Goal: Transaction & Acquisition: Purchase product/service

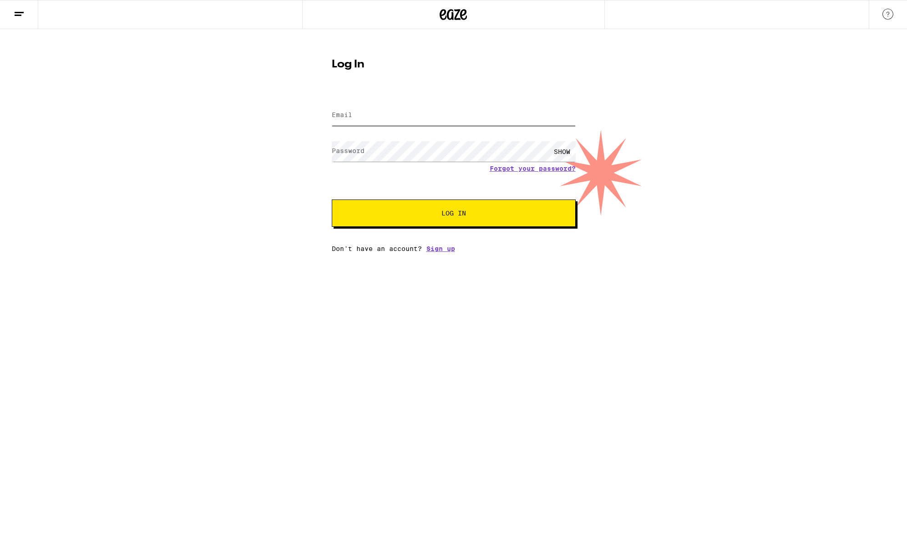
type input "[EMAIL_ADDRESS][DOMAIN_NAME]"
click at [422, 178] on form "Email Email [EMAIL_ADDRESS][DOMAIN_NAME] Password Password SHOW Forgot your pas…" at bounding box center [454, 160] width 244 height 134
click at [454, 219] on button "Log In" at bounding box center [454, 212] width 244 height 27
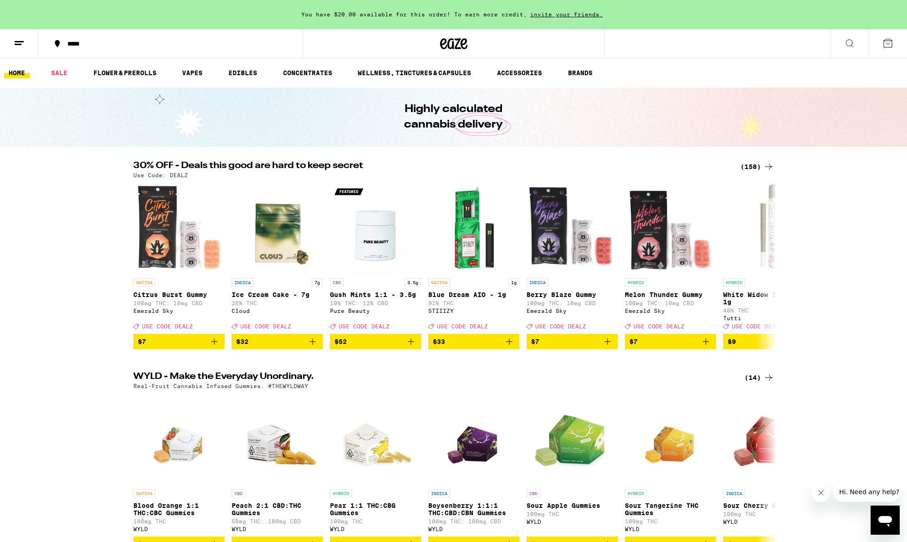
click at [857, 45] on button at bounding box center [850, 44] width 38 height 29
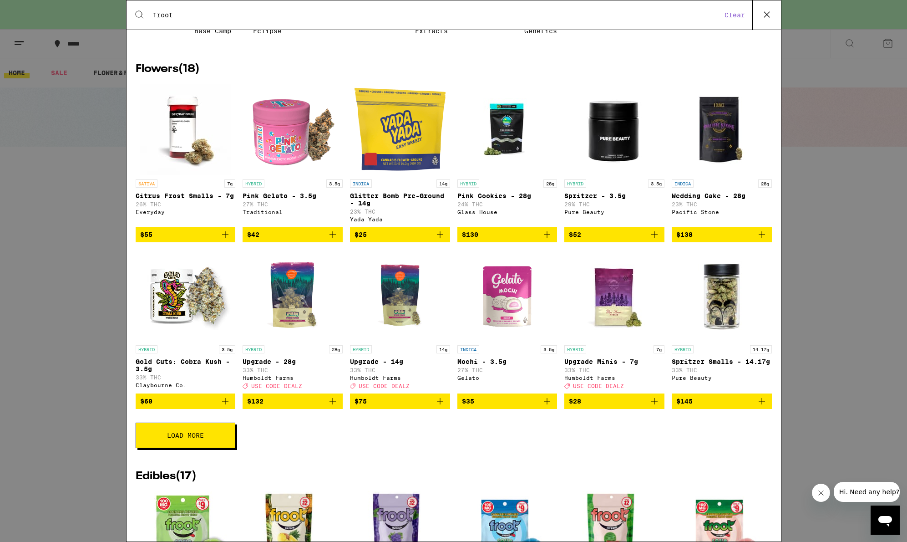
scroll to position [303, 0]
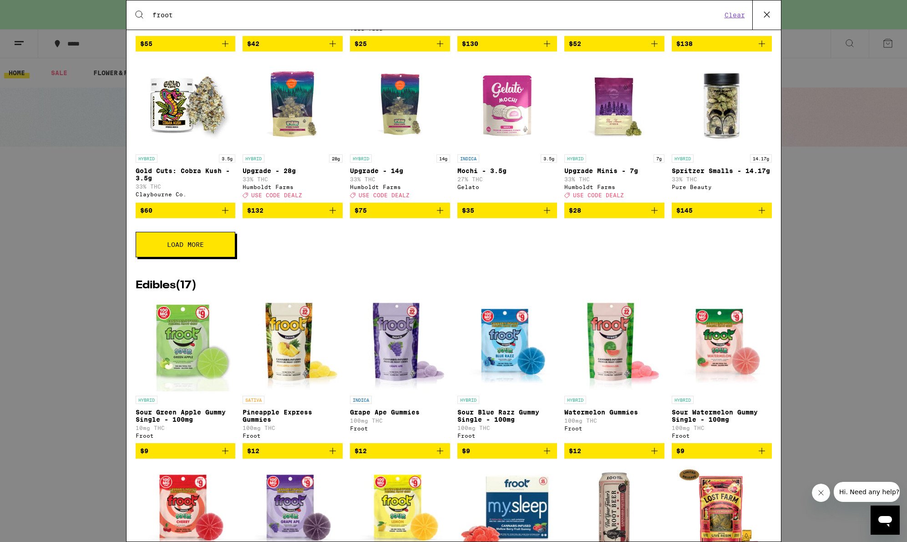
type input "froot"
click at [385, 352] on img "Open page for Grape Ape Gummies from Froot" at bounding box center [399, 345] width 93 height 91
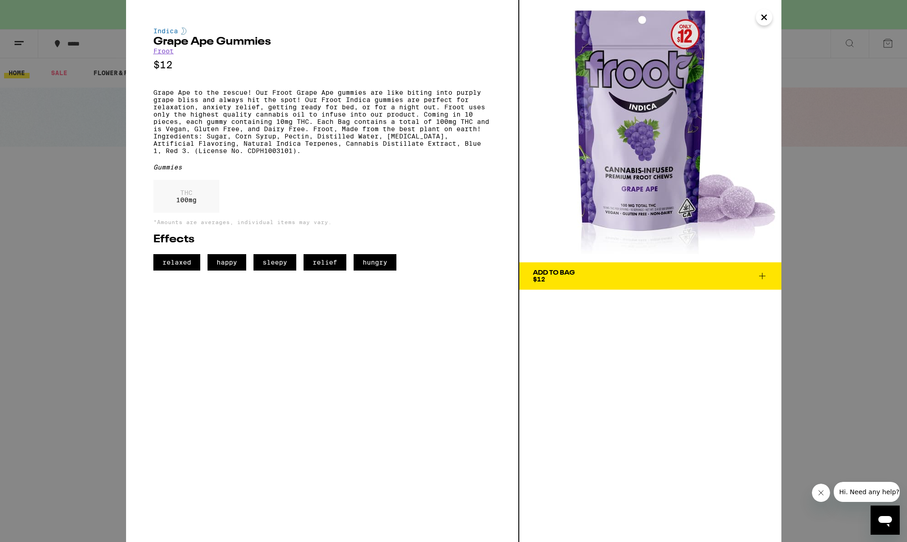
click at [765, 279] on icon at bounding box center [762, 275] width 11 height 11
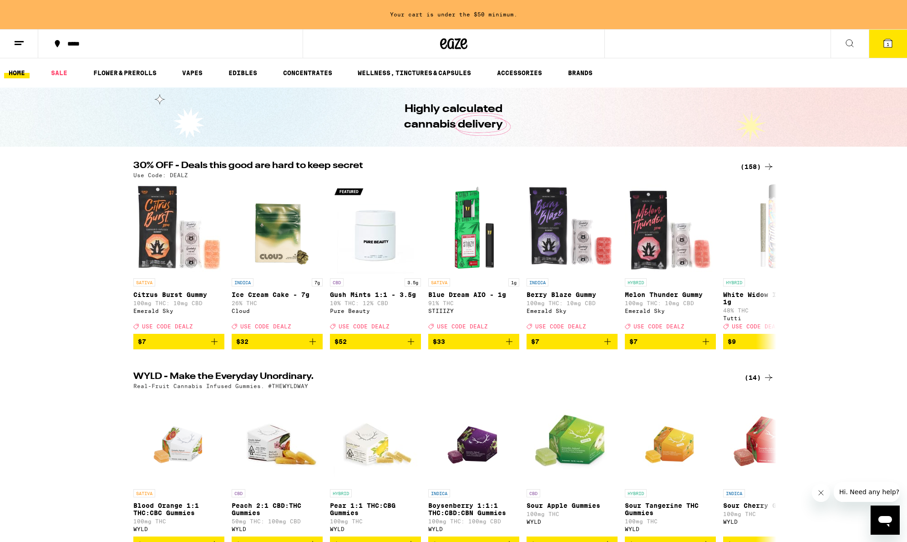
click at [879, 48] on button "1" at bounding box center [888, 44] width 38 height 28
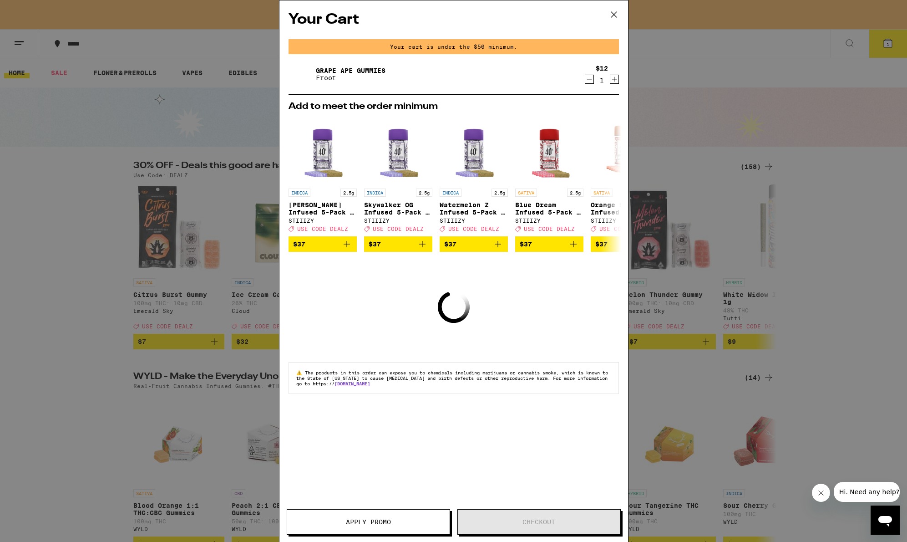
click at [615, 79] on icon "Increment" at bounding box center [614, 79] width 8 height 11
click at [611, 81] on icon "Increment" at bounding box center [614, 79] width 8 height 11
